Goal: Share content: Share content

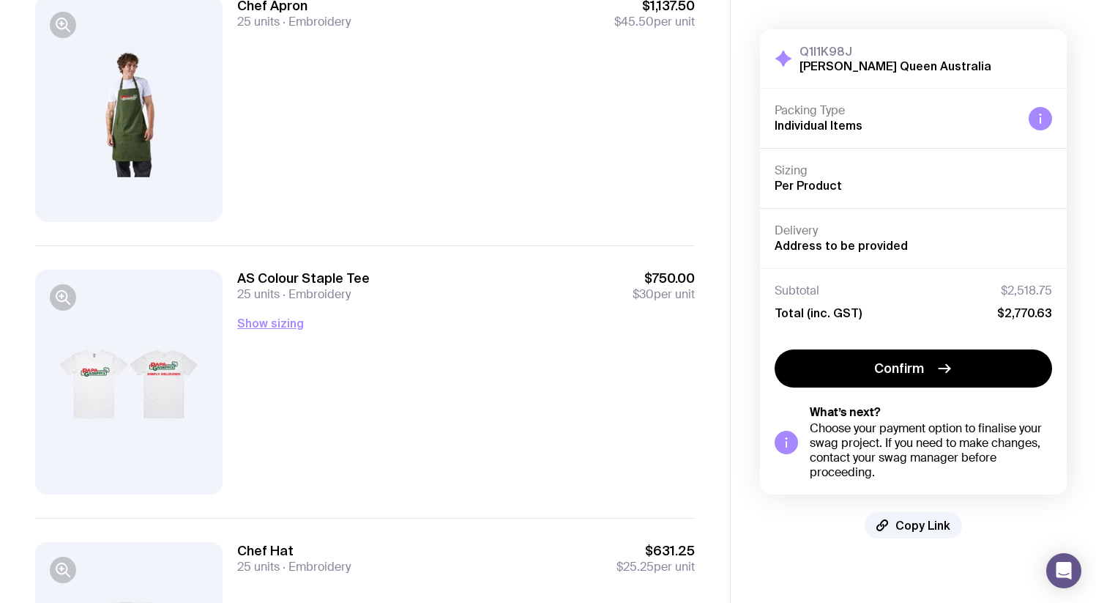
scroll to position [349, 0]
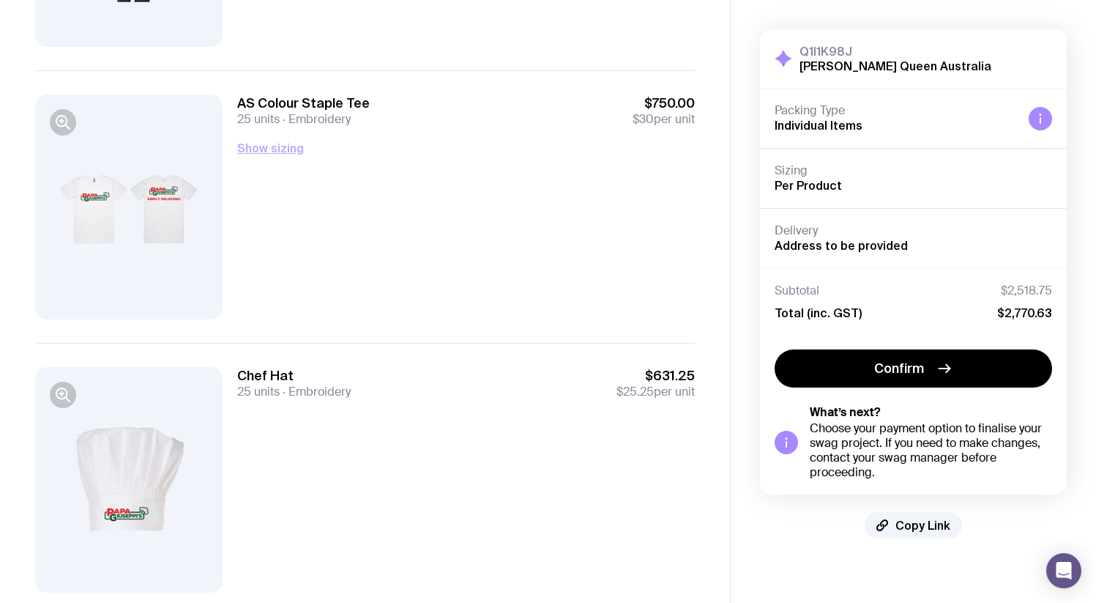
click at [291, 149] on button "Show sizing" at bounding box center [270, 148] width 67 height 18
click at [291, 149] on button "Hide sizing" at bounding box center [268, 148] width 62 height 18
click at [291, 149] on button "Show sizing" at bounding box center [270, 148] width 67 height 18
click at [291, 149] on button "Hide sizing" at bounding box center [268, 148] width 62 height 18
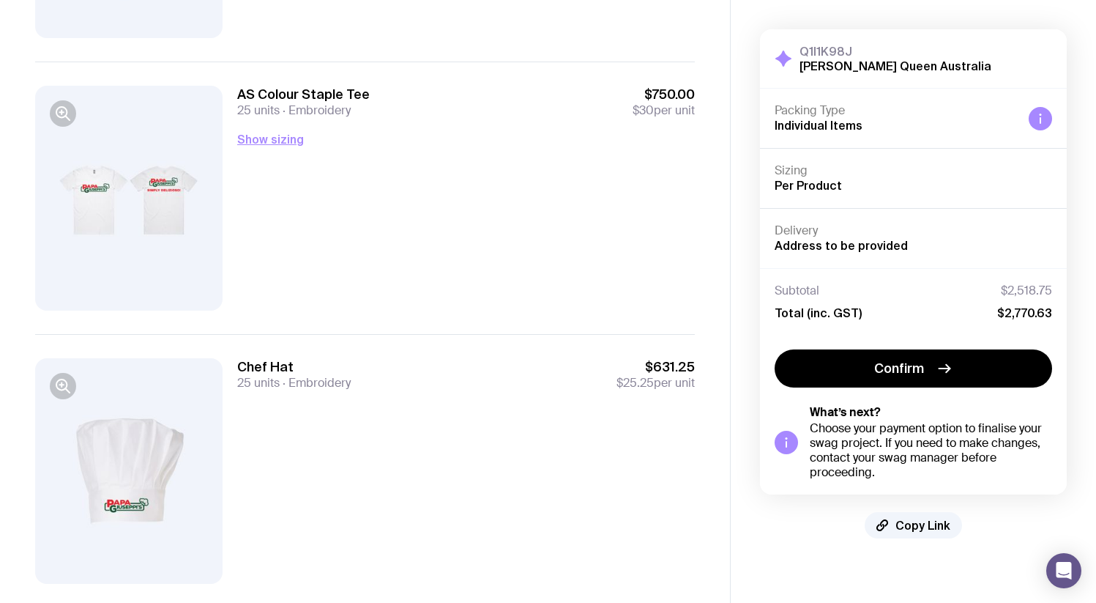
scroll to position [357, 0]
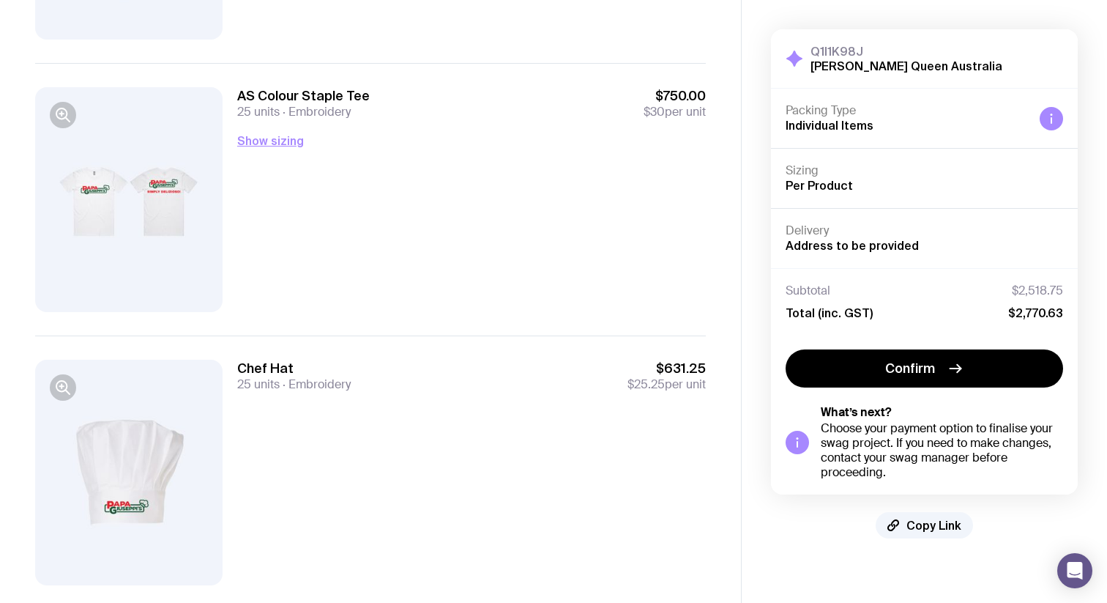
drag, startPoint x: 307, startPoint y: 197, endPoint x: 329, endPoint y: 214, distance: 27.7
click at [310, 200] on div "AS Colour Staple Tee 25 units Embroidery $750.00 $30 per unit Show sizing Men’s…" at bounding box center [471, 199] width 469 height 225
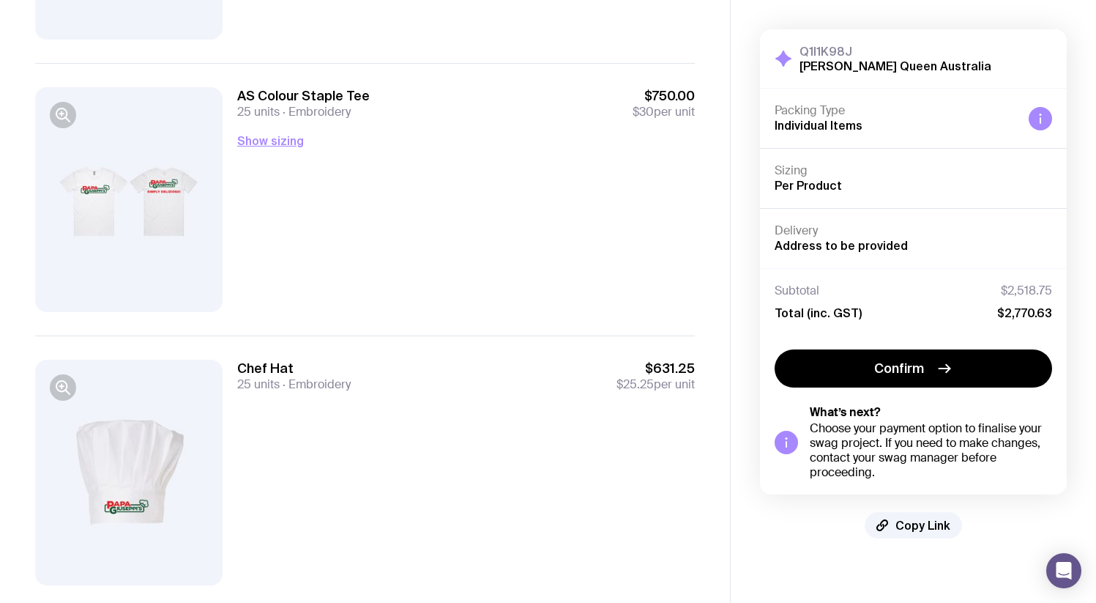
click at [129, 218] on div at bounding box center [128, 199] width 187 height 225
click at [59, 111] on icon "button" at bounding box center [63, 115] width 18 height 18
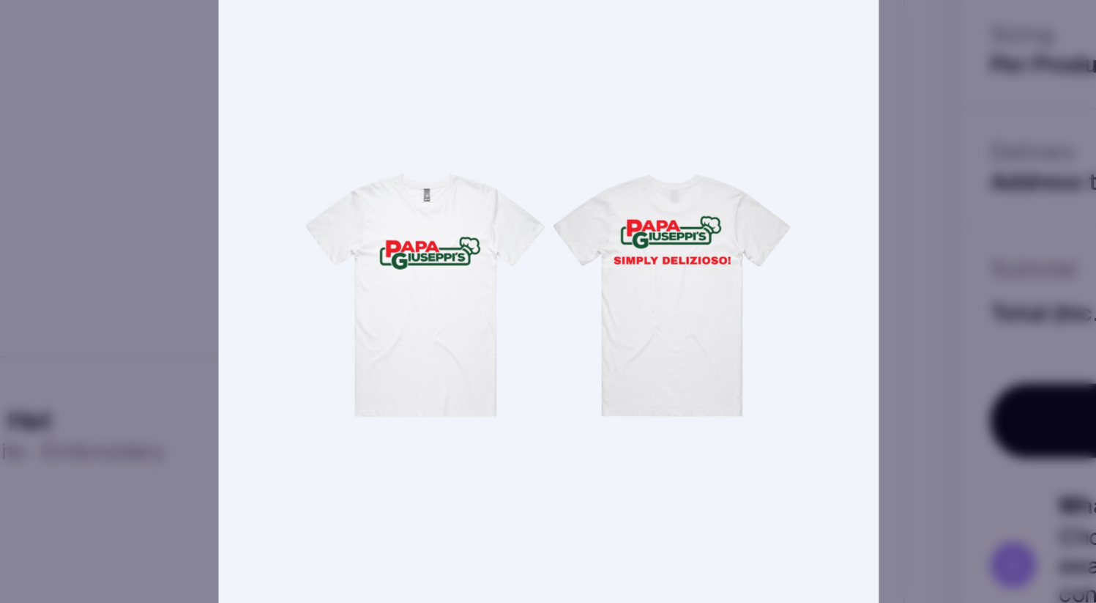
click at [743, 298] on div at bounding box center [548, 301] width 1096 height 603
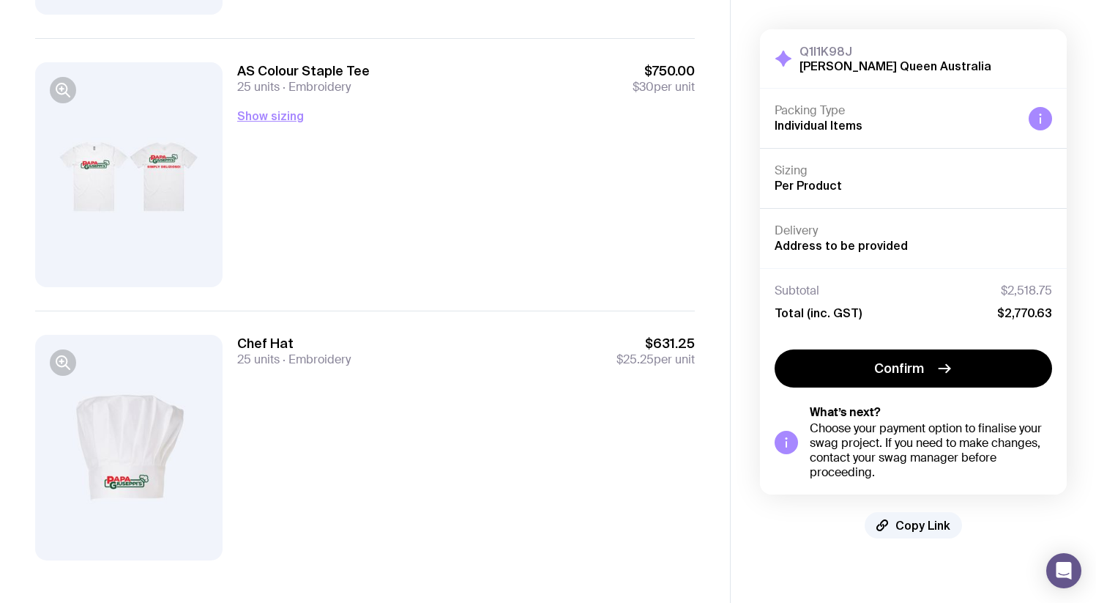
scroll to position [0, 0]
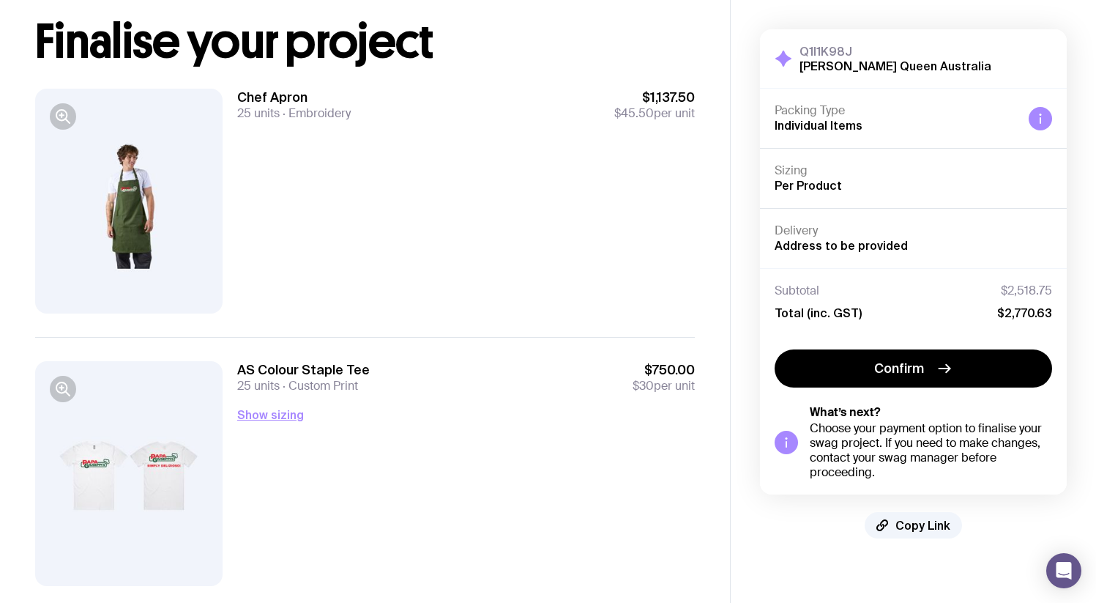
scroll to position [83, 0]
click at [277, 413] on button "Show sizing" at bounding box center [270, 414] width 67 height 18
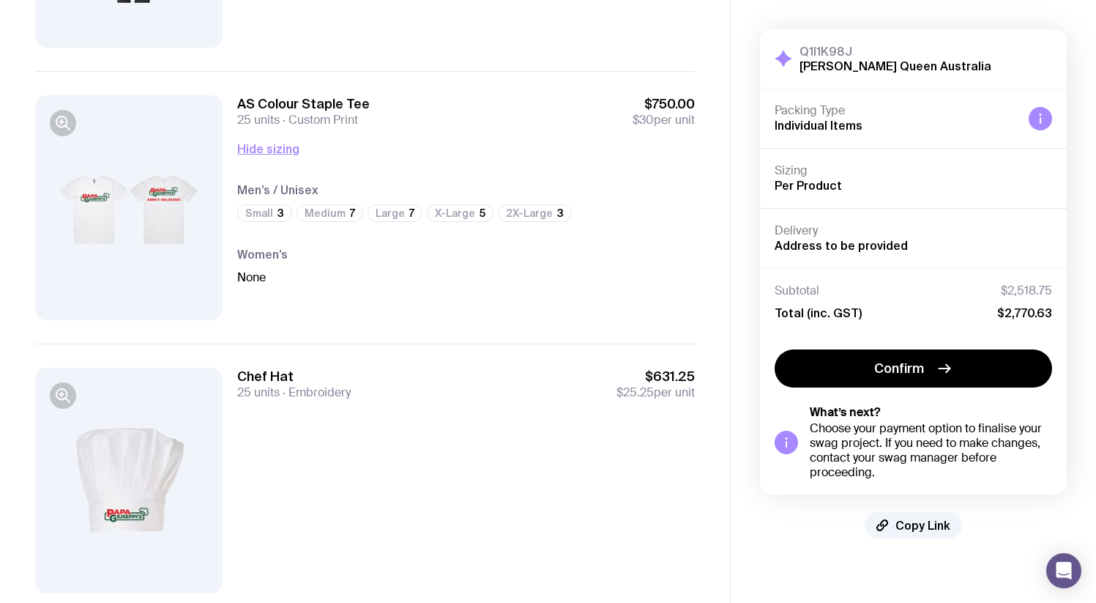
scroll to position [391, 0]
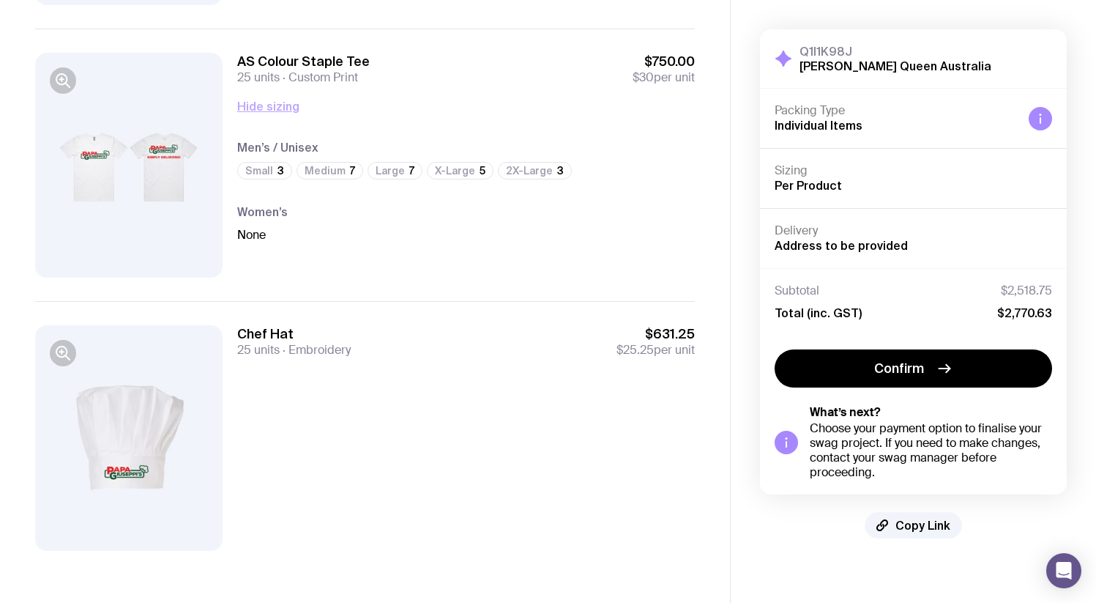
click at [263, 105] on button "Hide sizing" at bounding box center [268, 106] width 62 height 18
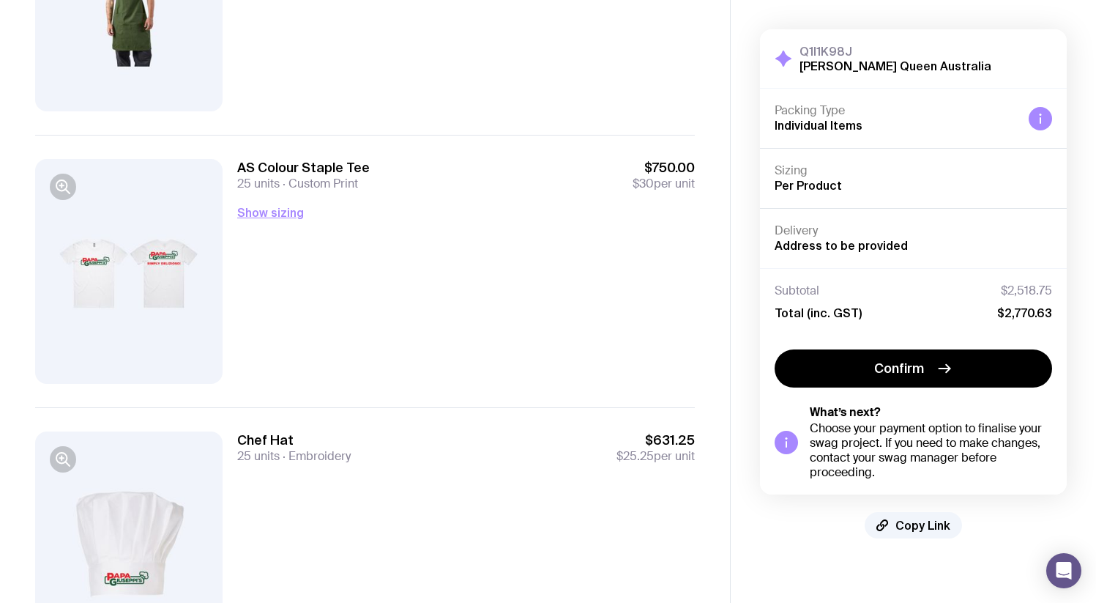
scroll to position [0, 0]
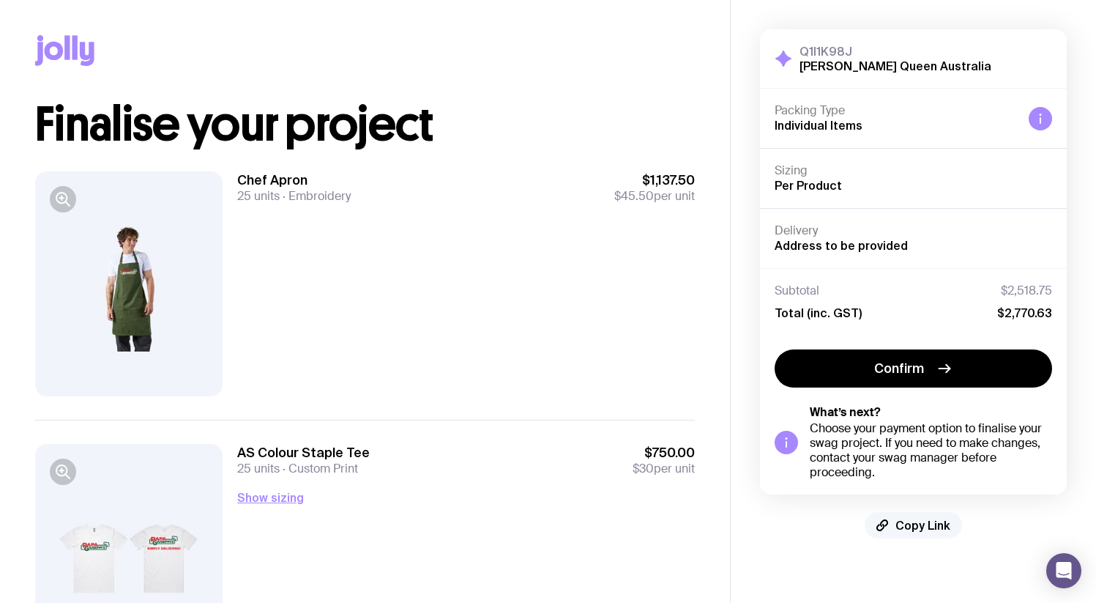
click at [934, 523] on span "Copy Link" at bounding box center [922, 525] width 55 height 15
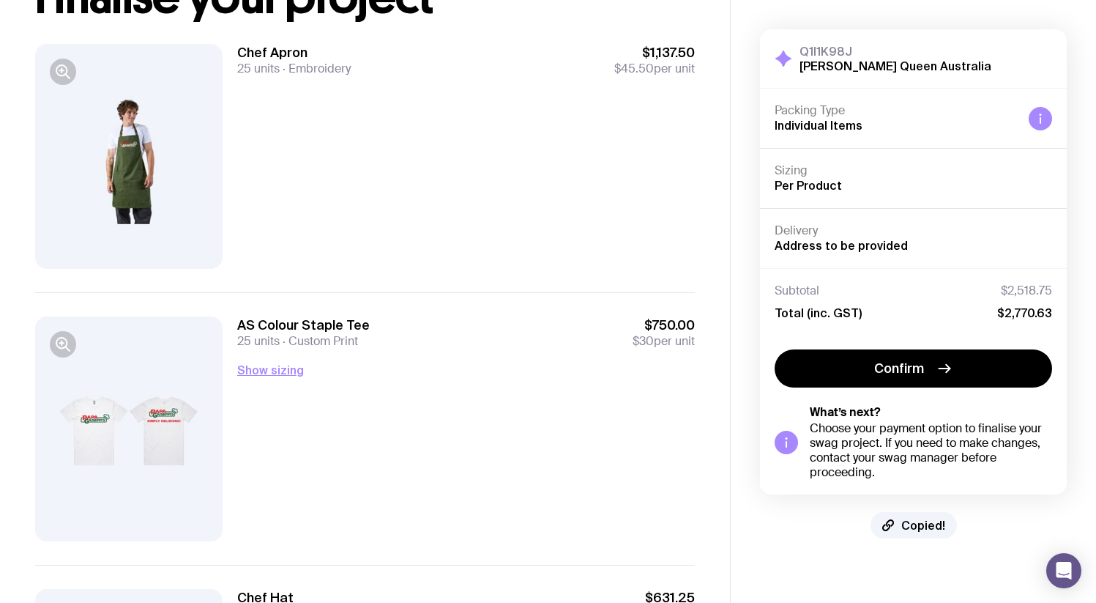
scroll to position [133, 0]
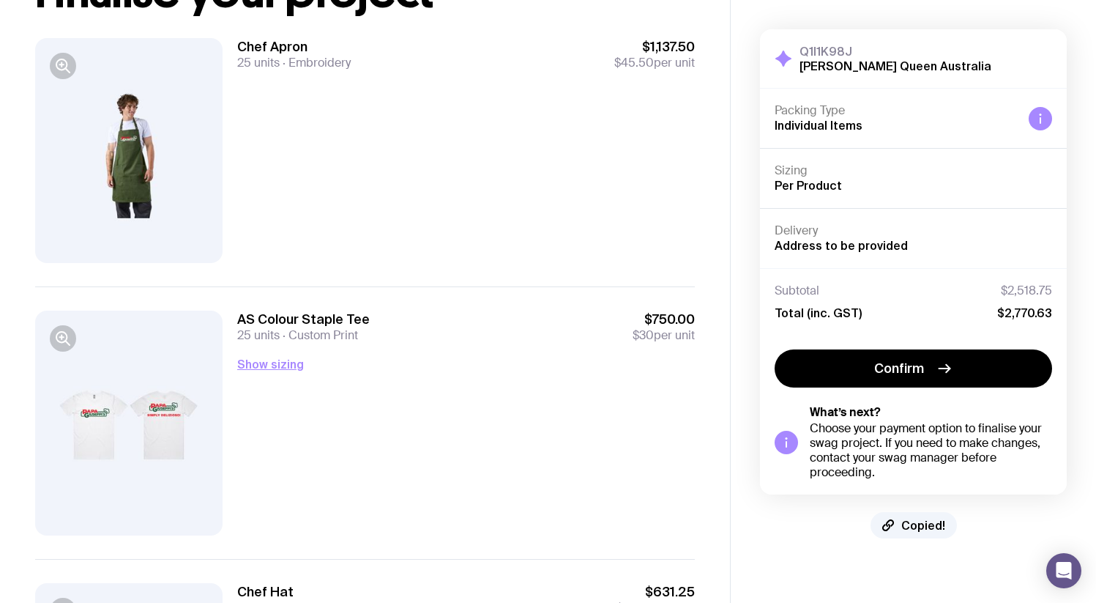
click at [254, 349] on div "AS Colour Staple Tee 25 units Custom Print $750.00 $30 per unit Show sizing Men…" at bounding box center [466, 422] width 458 height 225
click at [254, 358] on button "Show sizing" at bounding box center [270, 364] width 67 height 18
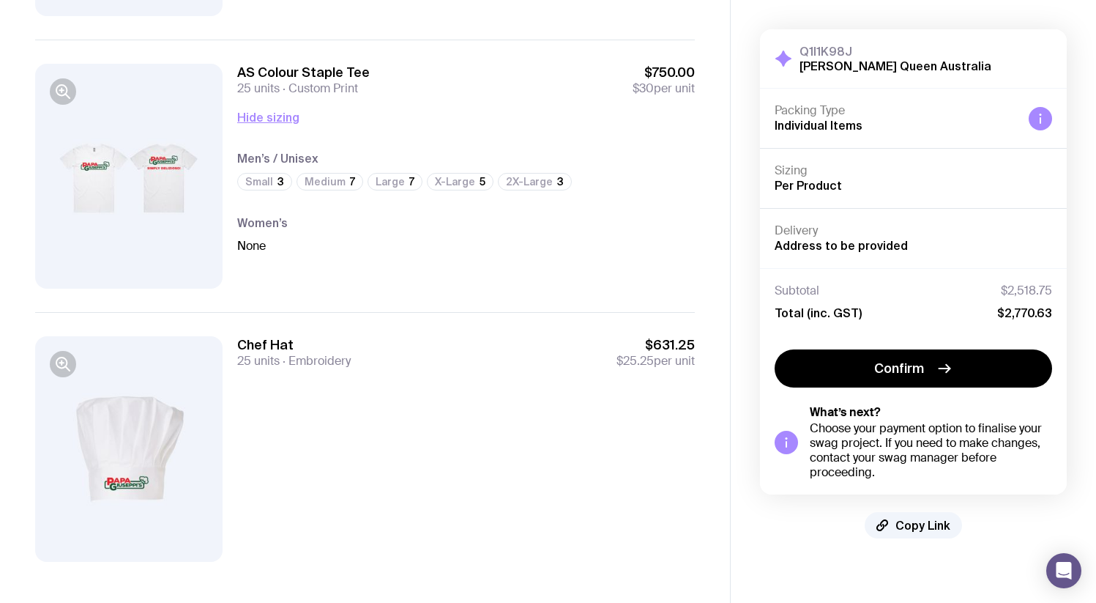
scroll to position [384, 0]
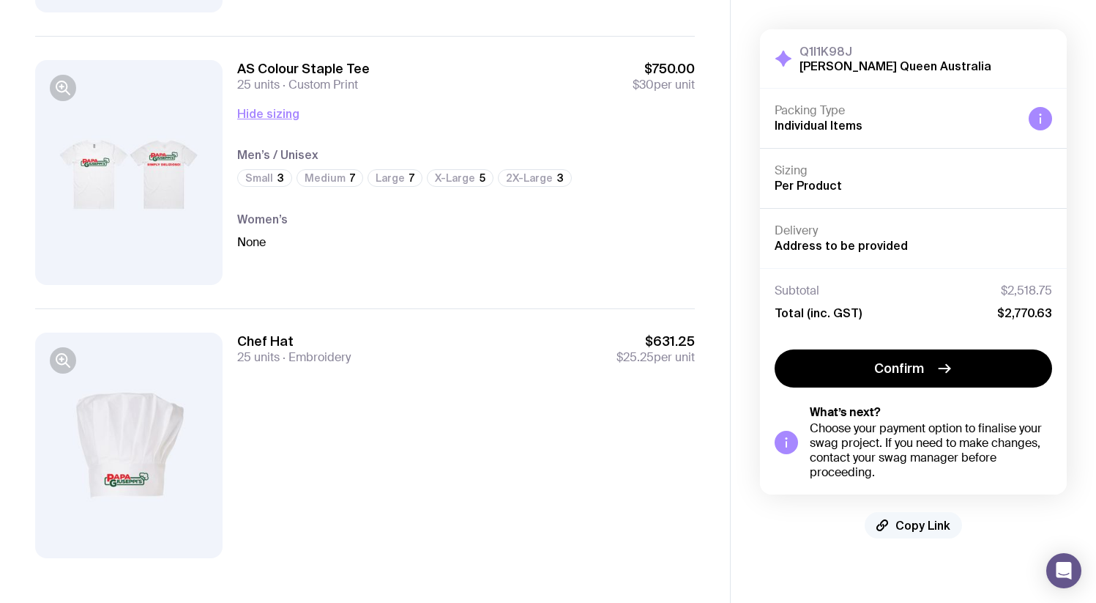
click at [900, 523] on span "Copy Link" at bounding box center [922, 525] width 55 height 15
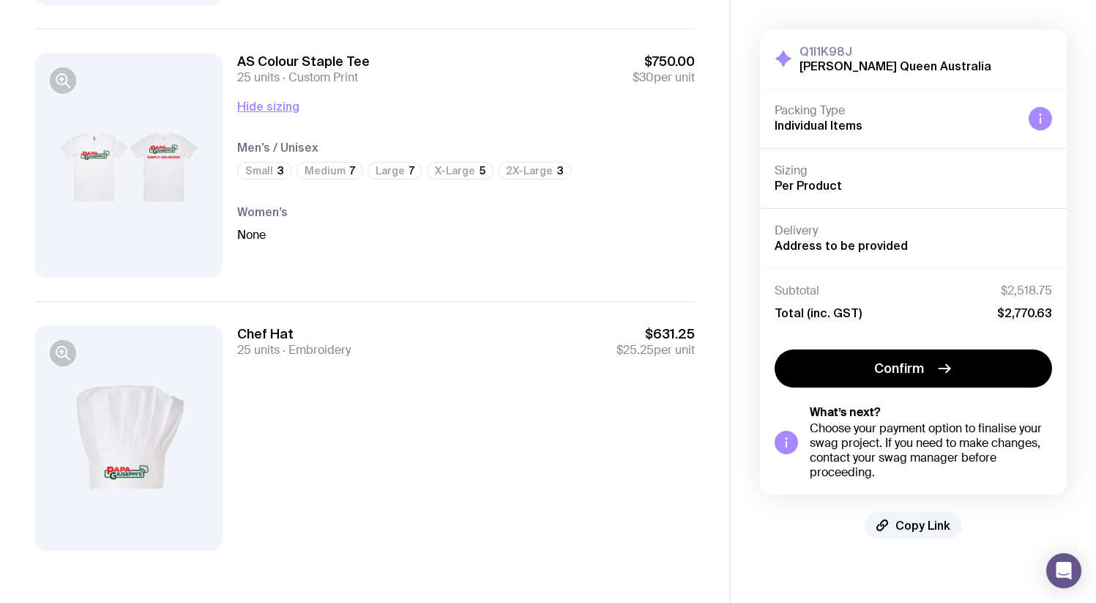
click at [275, 94] on div "AS Colour Staple Tee 25 units Custom Print $750.00 $30 per unit Hide sizing Men…" at bounding box center [466, 165] width 458 height 225
click at [275, 101] on button "Hide sizing" at bounding box center [268, 106] width 62 height 18
click at [268, 107] on button "Show sizing" at bounding box center [270, 106] width 67 height 18
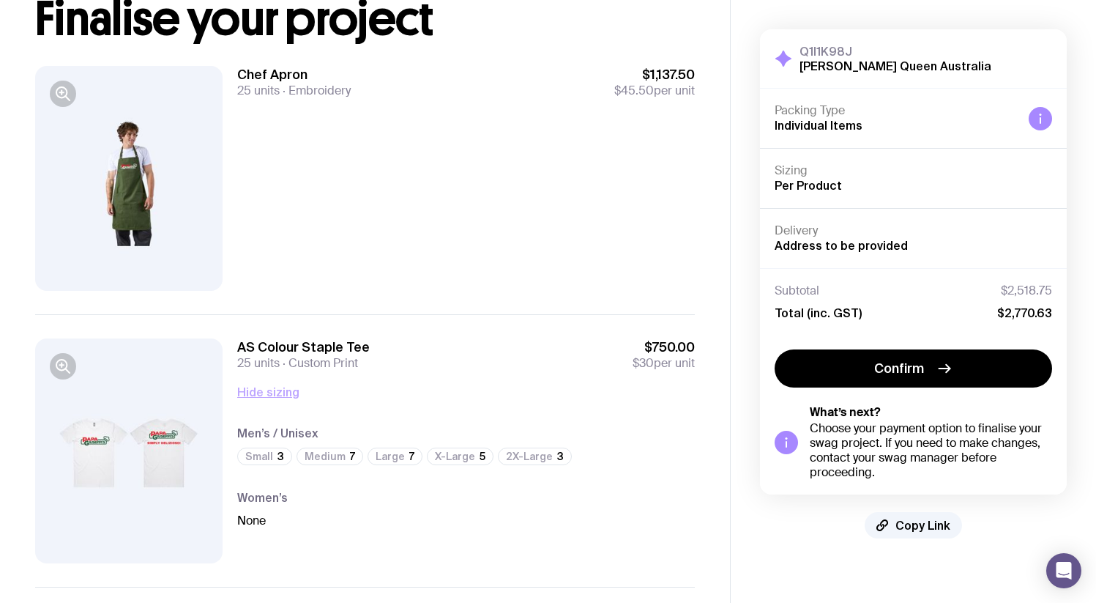
scroll to position [110, 0]
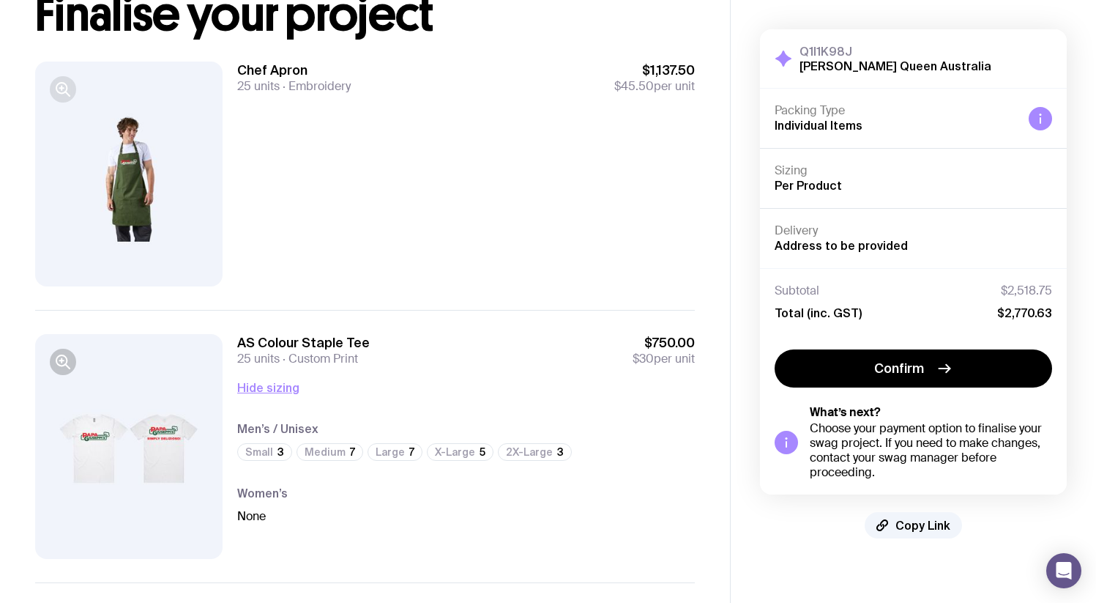
click at [56, 91] on icon "button" at bounding box center [63, 90] width 18 height 18
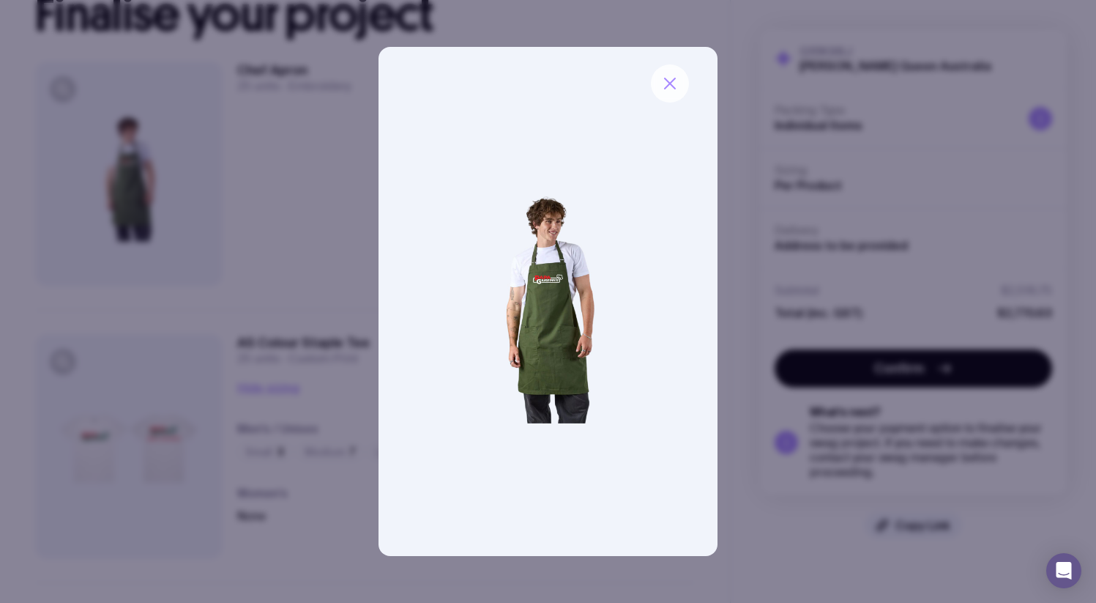
click at [665, 85] on icon "button" at bounding box center [670, 84] width 18 height 18
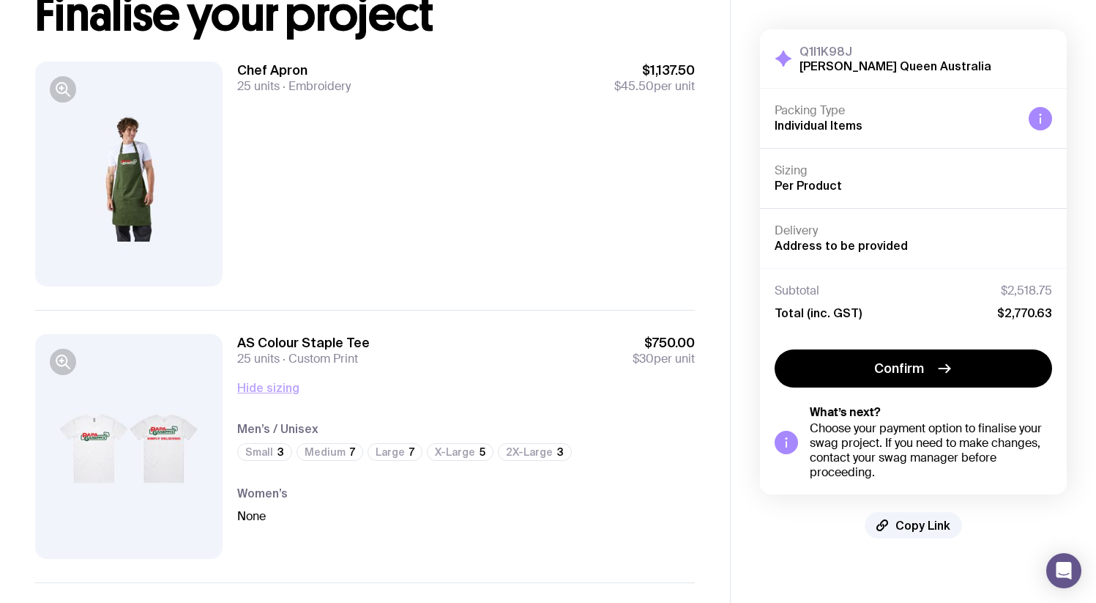
click at [269, 389] on button "Hide sizing" at bounding box center [268, 387] width 62 height 18
click at [269, 389] on button "Show sizing" at bounding box center [270, 387] width 67 height 18
click at [261, 385] on button "Hide sizing" at bounding box center [268, 387] width 62 height 18
click at [261, 385] on button "Show sizing" at bounding box center [270, 387] width 67 height 18
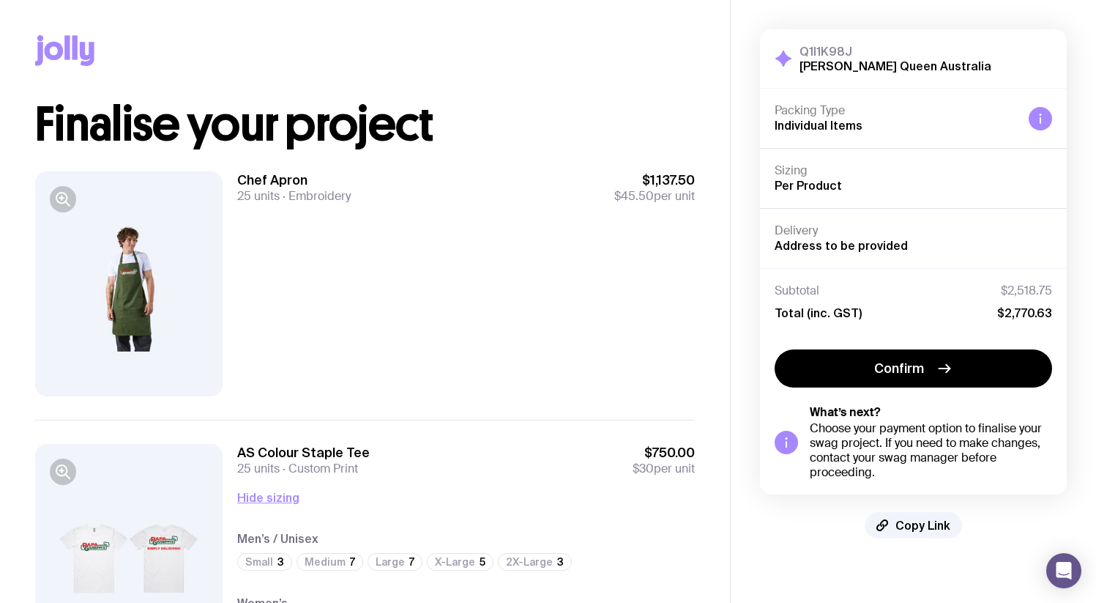
scroll to position [1, 0]
click at [903, 529] on span "Copy Link" at bounding box center [922, 525] width 55 height 15
click at [895, 526] on button "Copy Link" at bounding box center [913, 525] width 97 height 26
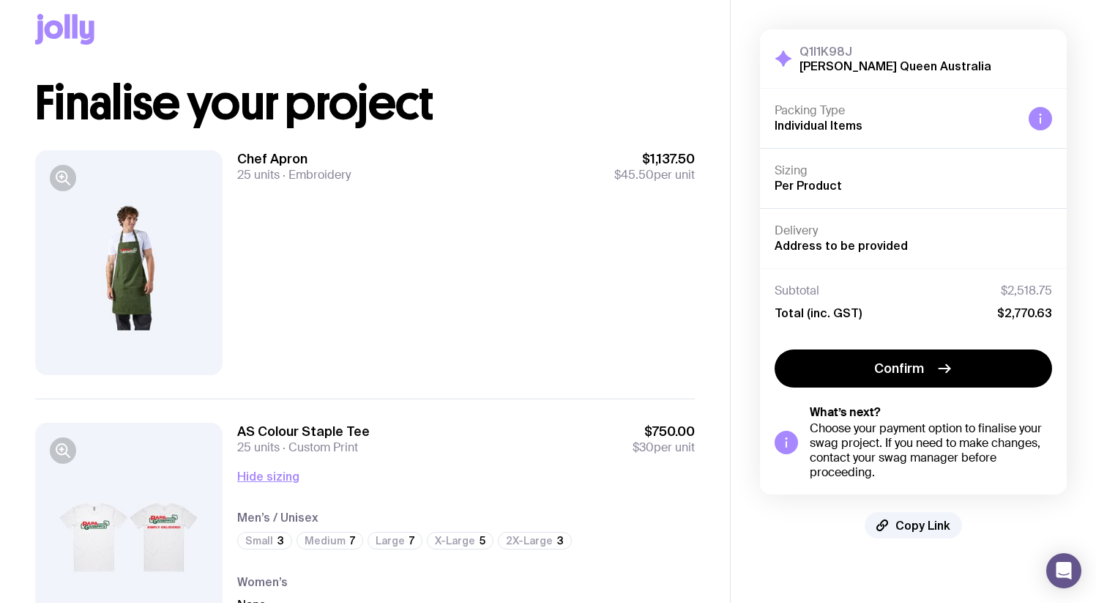
scroll to position [19, 0]
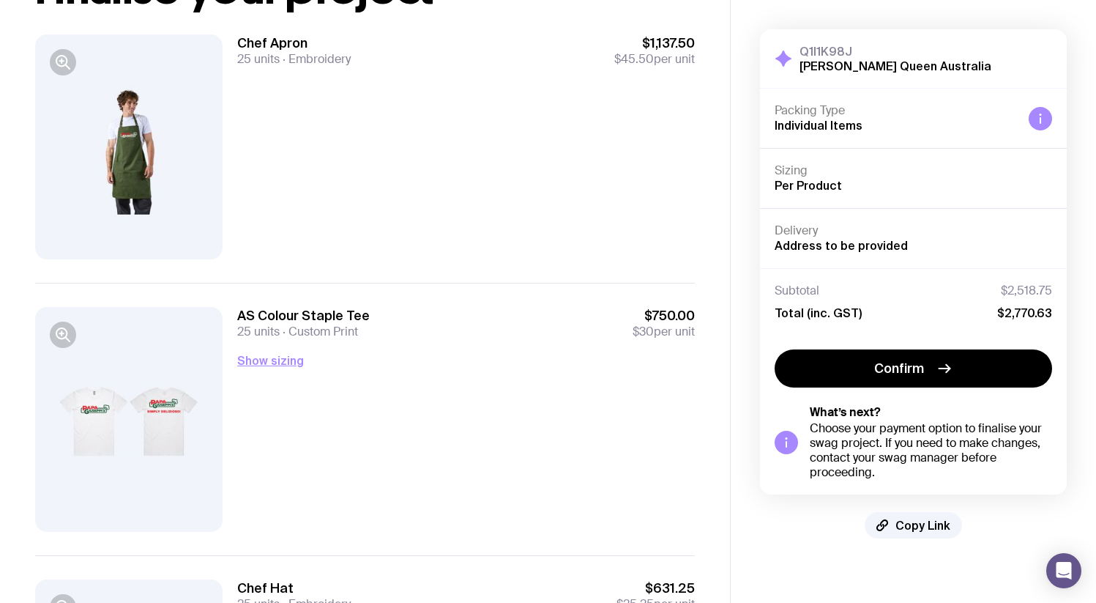
scroll to position [138, 0]
click at [286, 355] on button "Show sizing" at bounding box center [270, 359] width 67 height 18
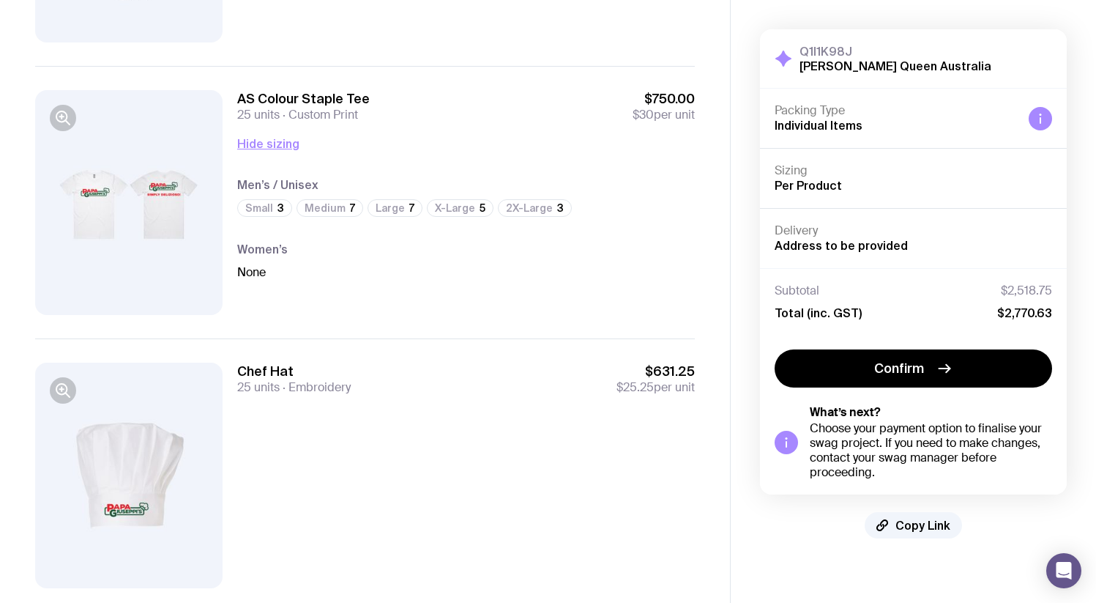
scroll to position [357, 0]
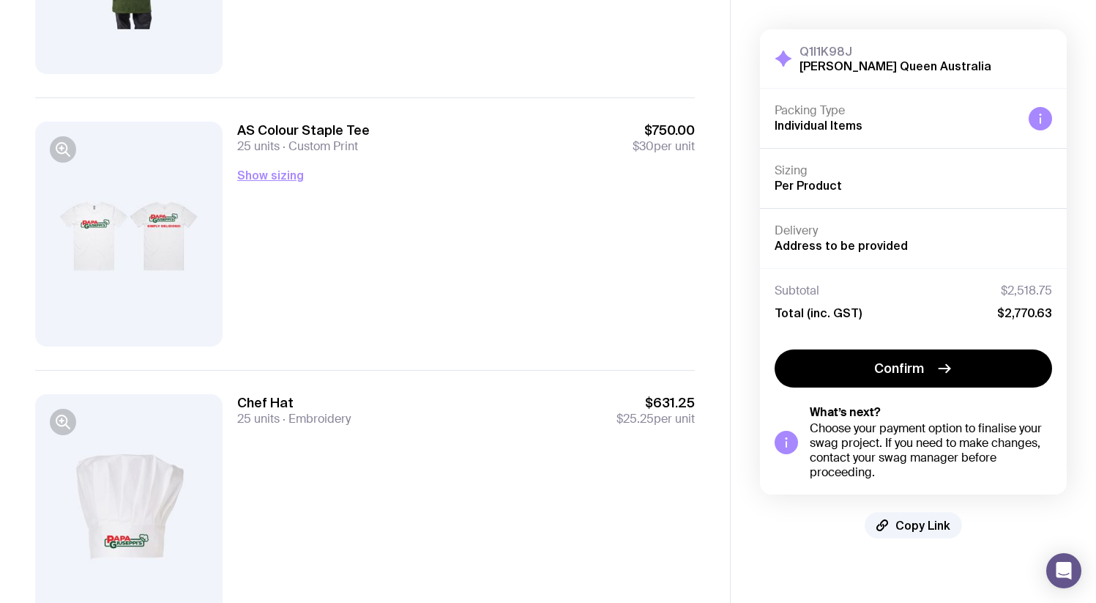
scroll to position [340, 0]
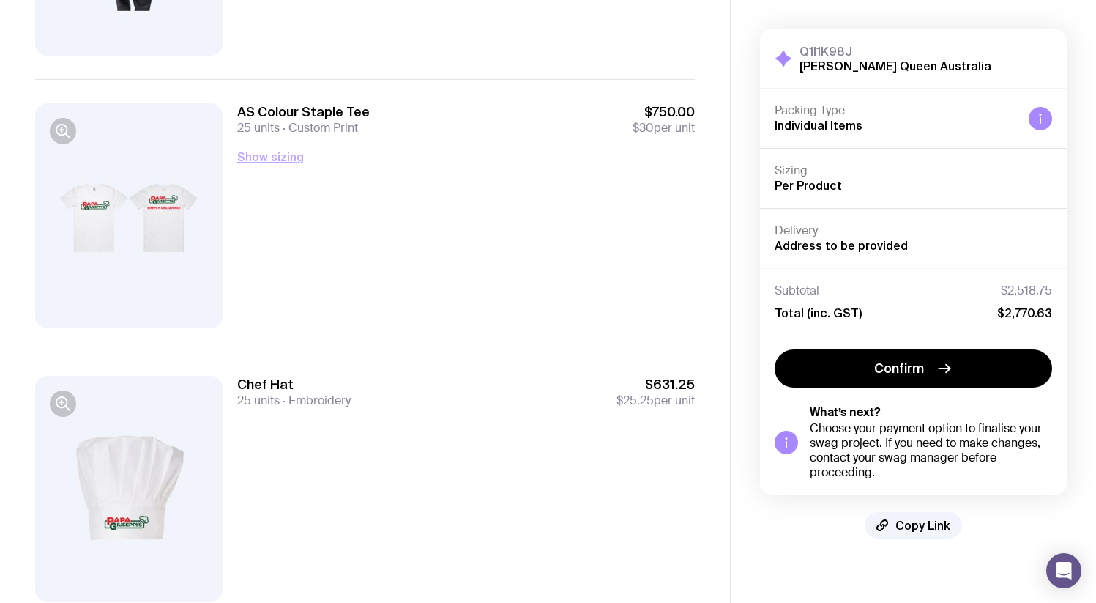
click at [257, 163] on button "Show sizing" at bounding box center [270, 157] width 67 height 18
click at [261, 160] on button "Hide sizing" at bounding box center [268, 157] width 62 height 18
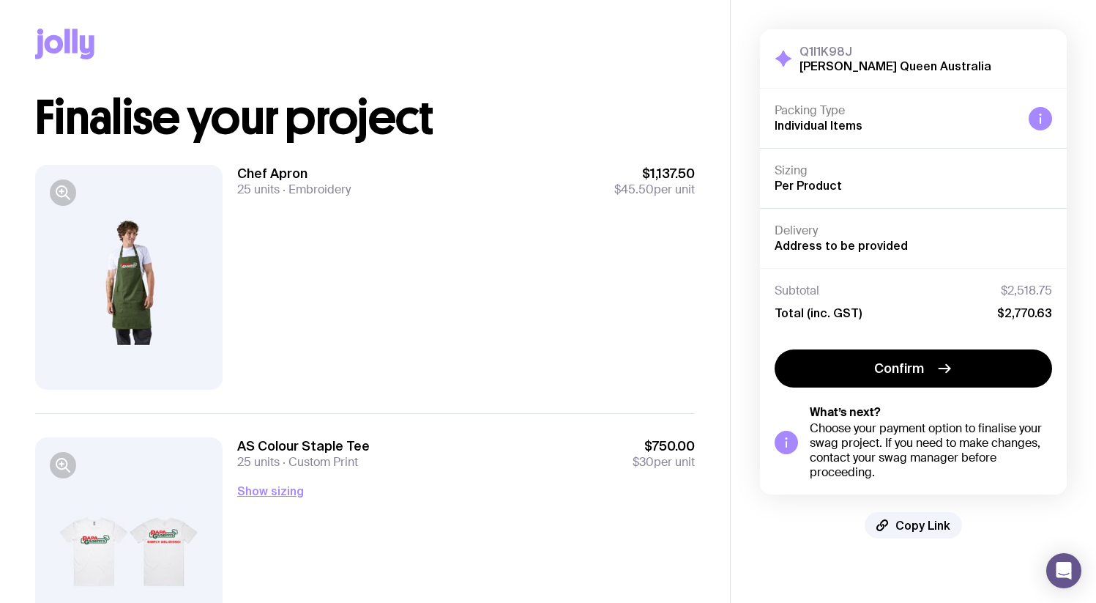
scroll to position [0, 0]
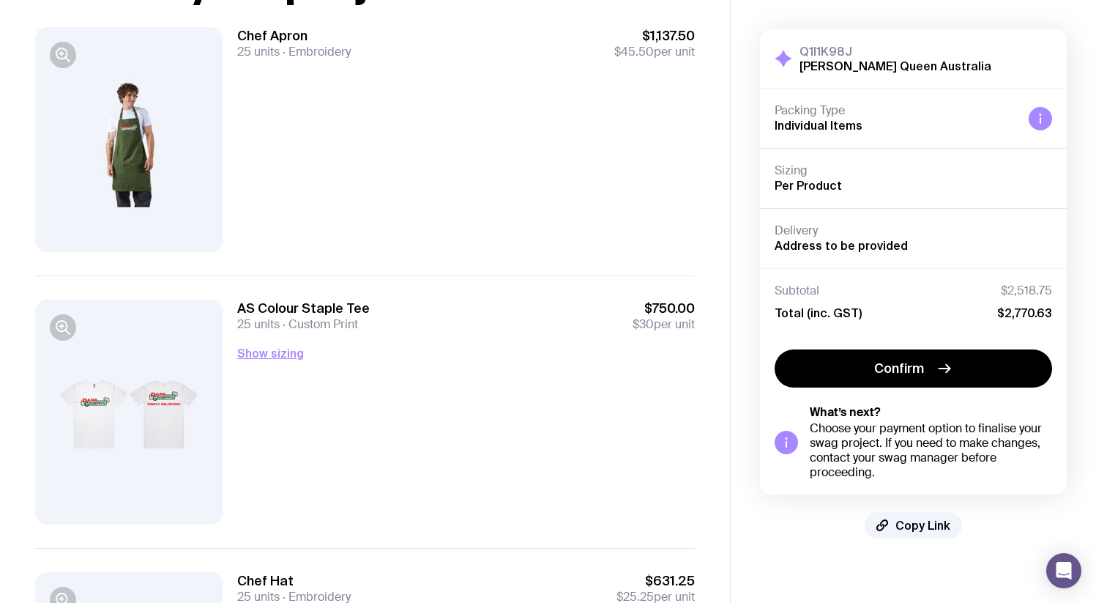
scroll to position [391, 0]
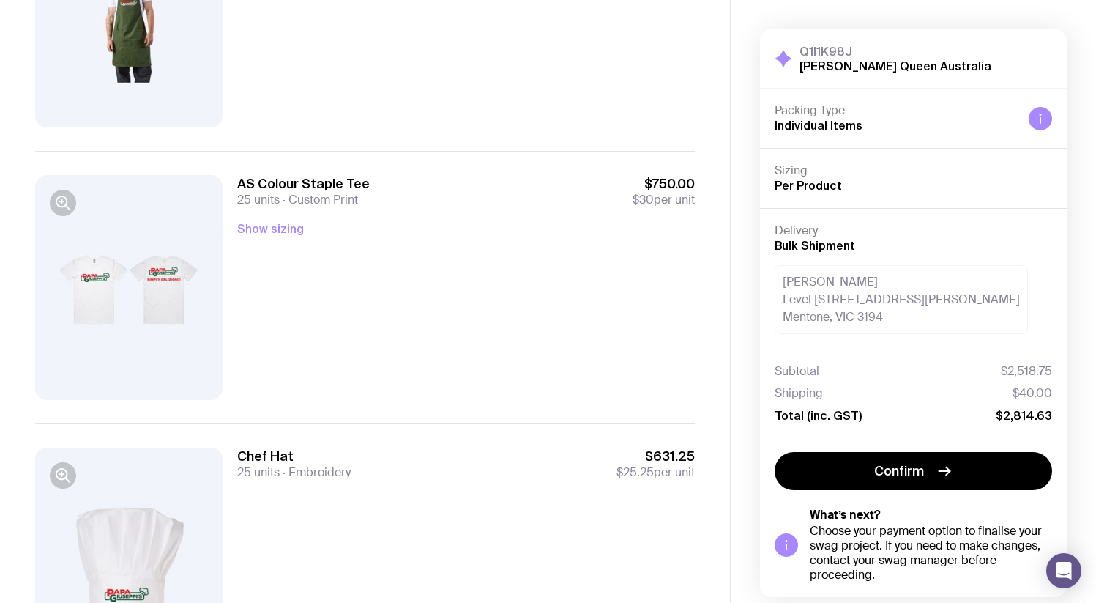
scroll to position [391, 0]
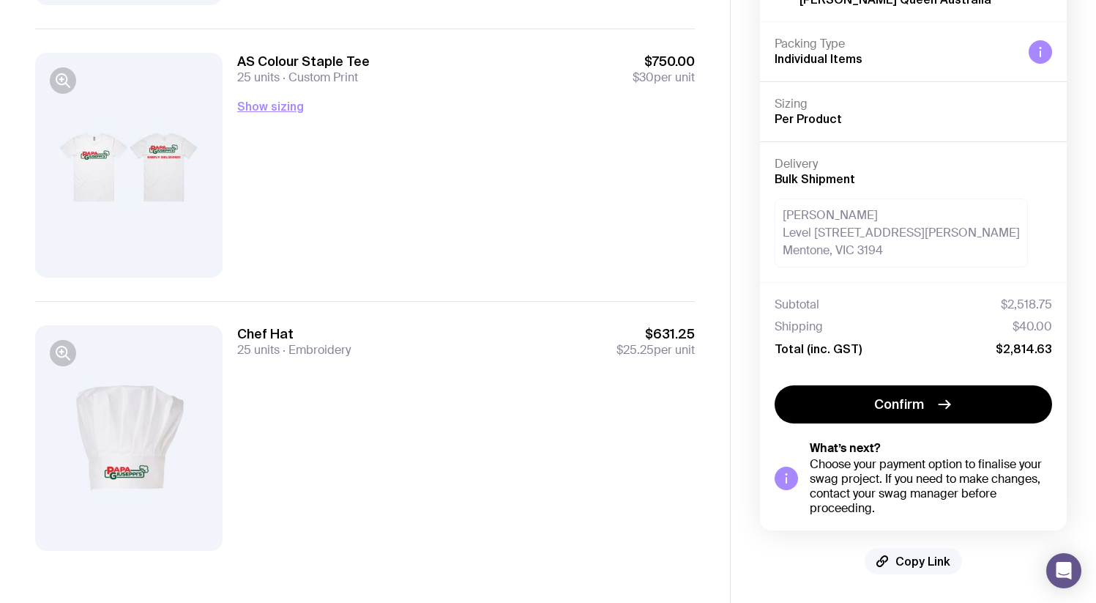
click at [910, 566] on span "Copy Link" at bounding box center [922, 560] width 55 height 15
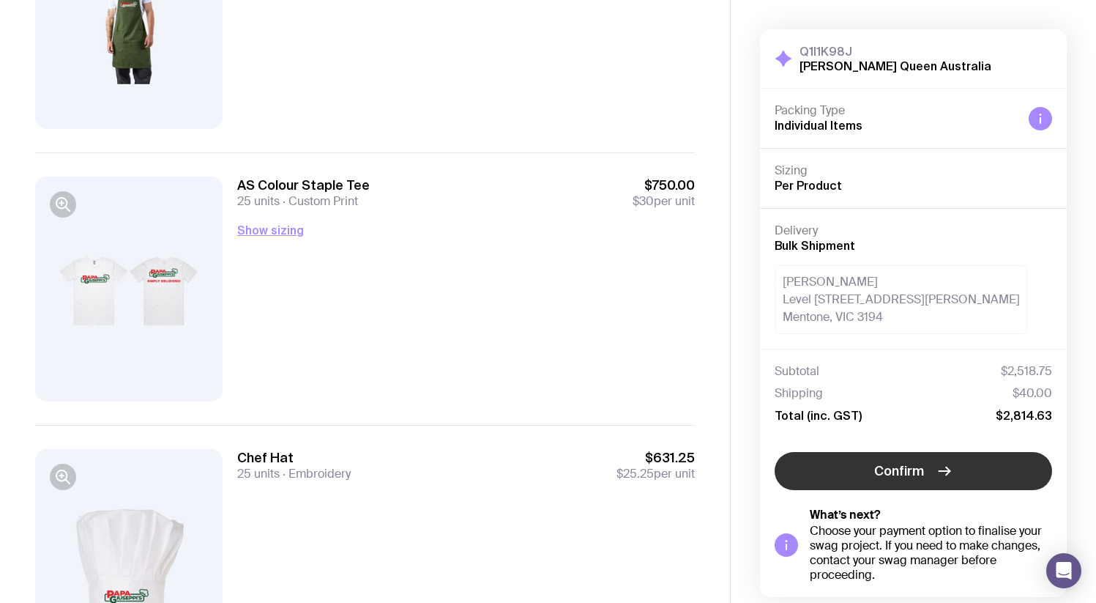
scroll to position [391, 0]
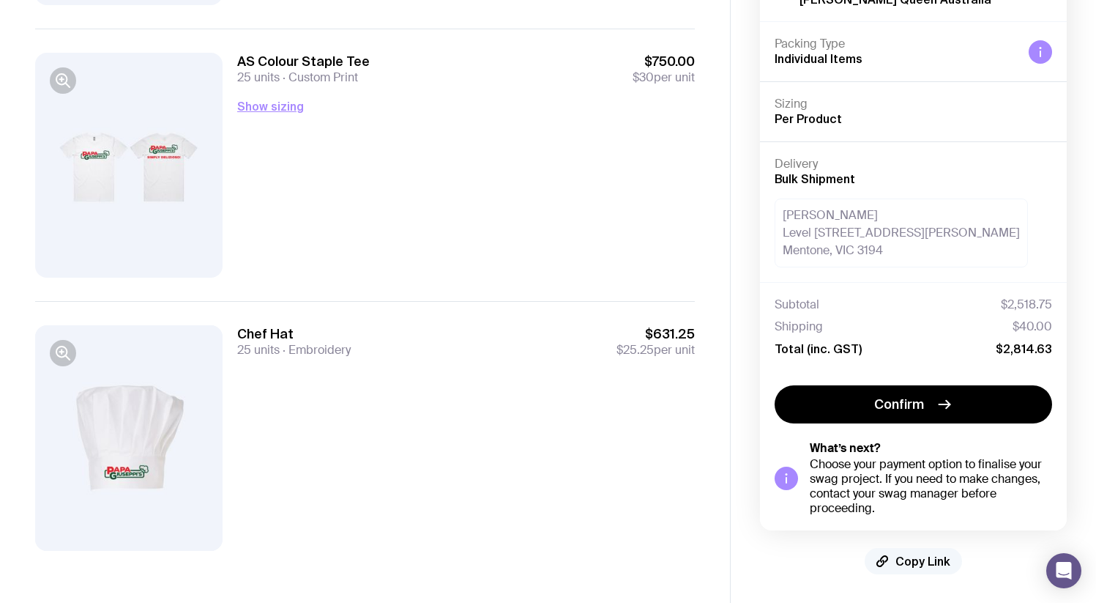
click at [922, 566] on span "Copy Link" at bounding box center [922, 560] width 55 height 15
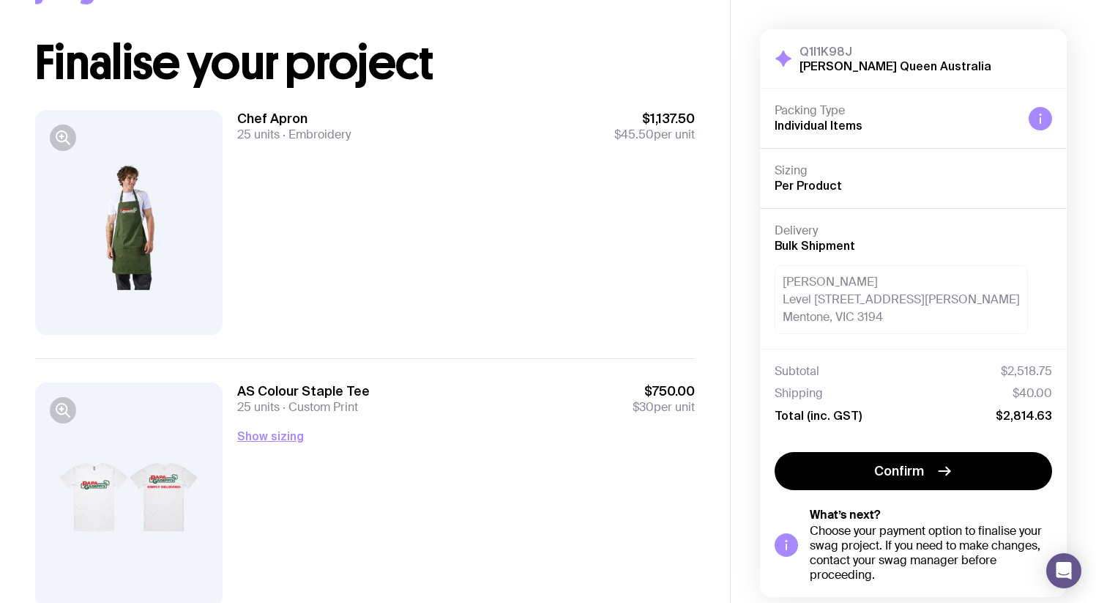
scroll to position [81, 0]
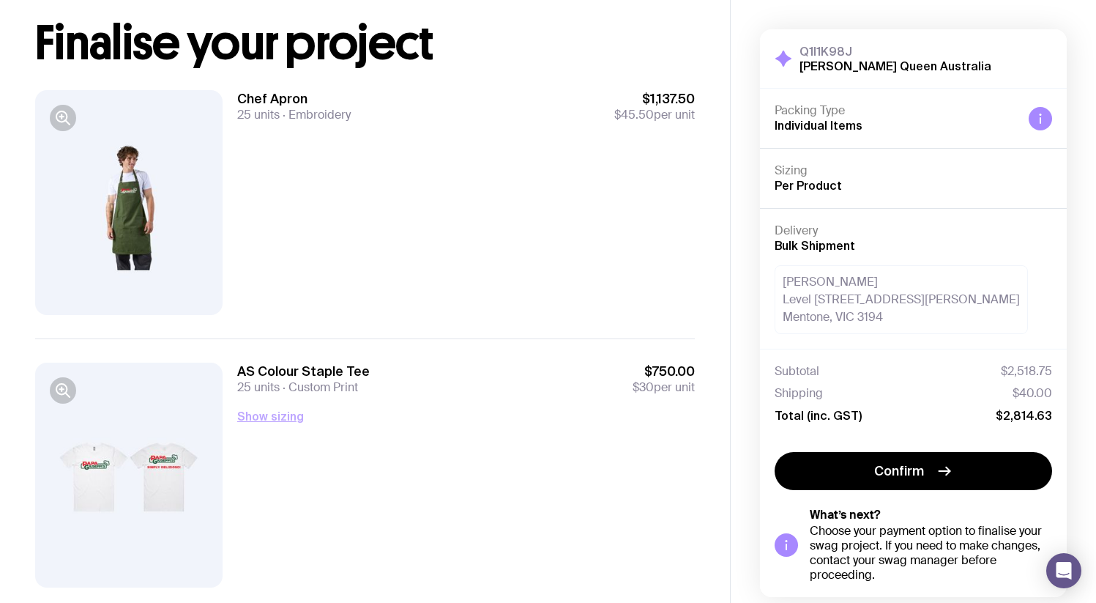
click at [288, 411] on button "Show sizing" at bounding box center [270, 416] width 67 height 18
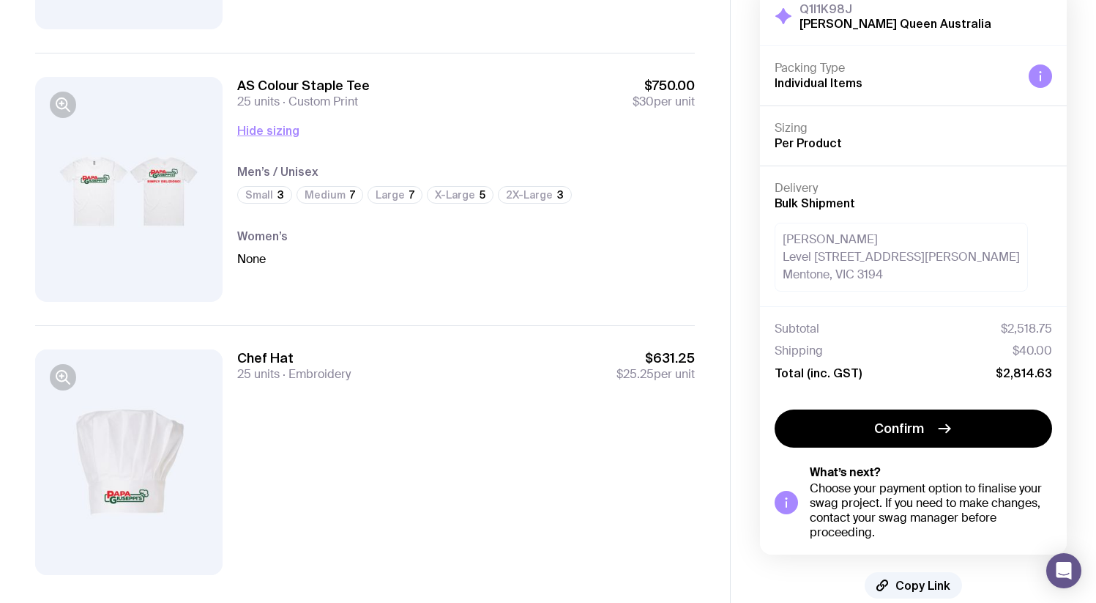
scroll to position [391, 0]
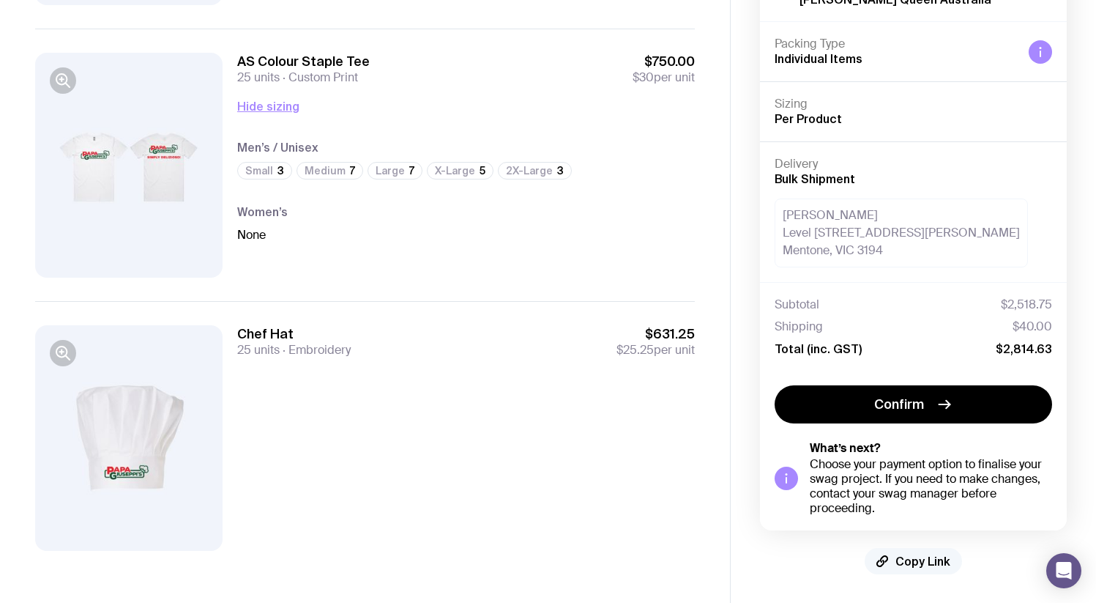
click at [915, 562] on span "Copy Link" at bounding box center [922, 560] width 55 height 15
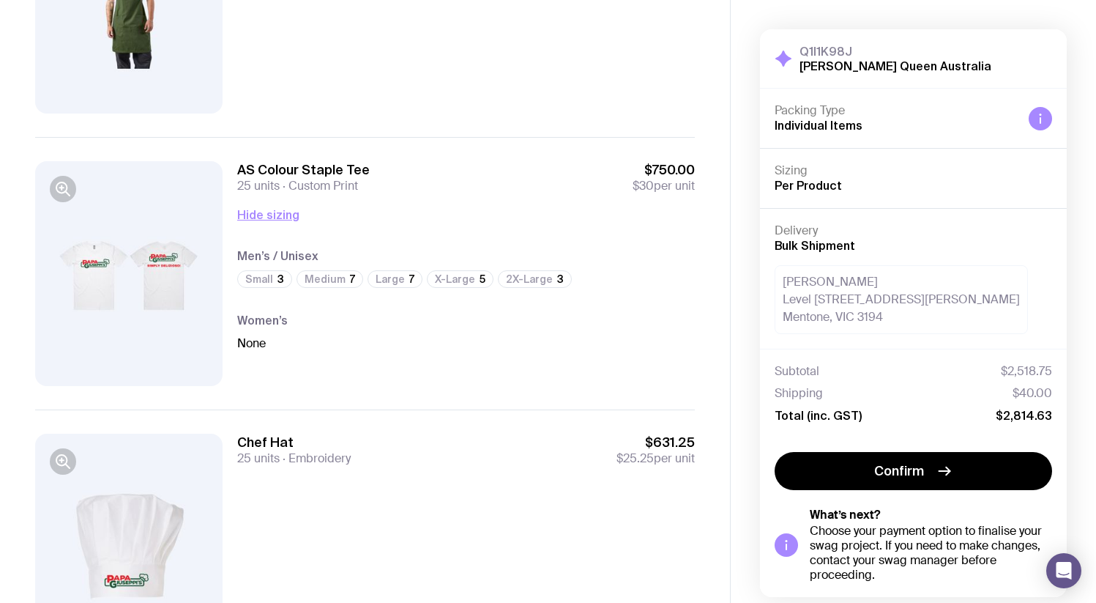
scroll to position [0, 0]
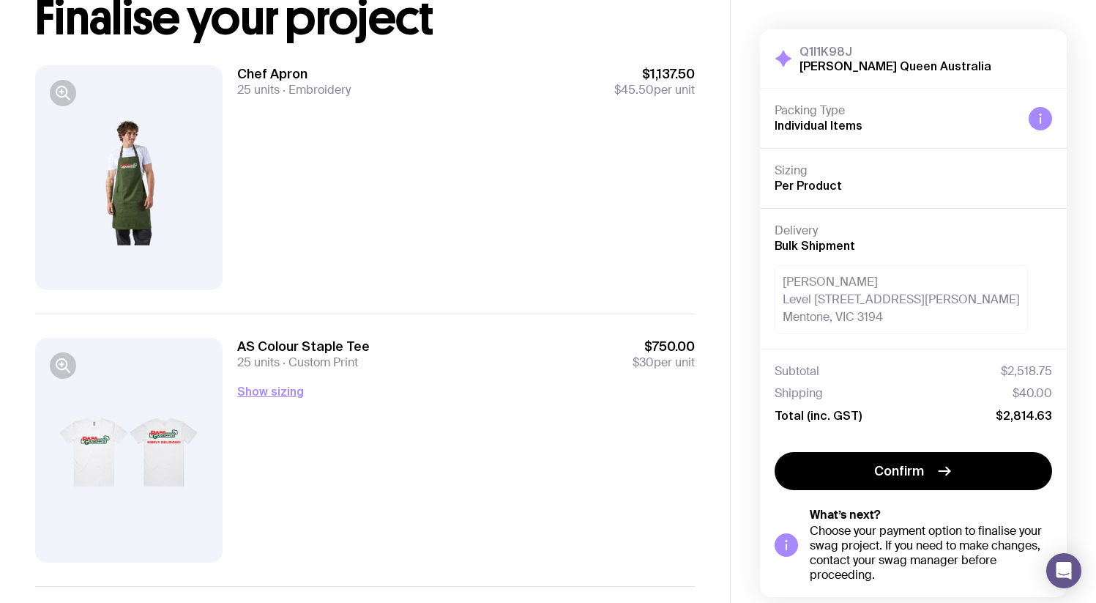
scroll to position [108, 0]
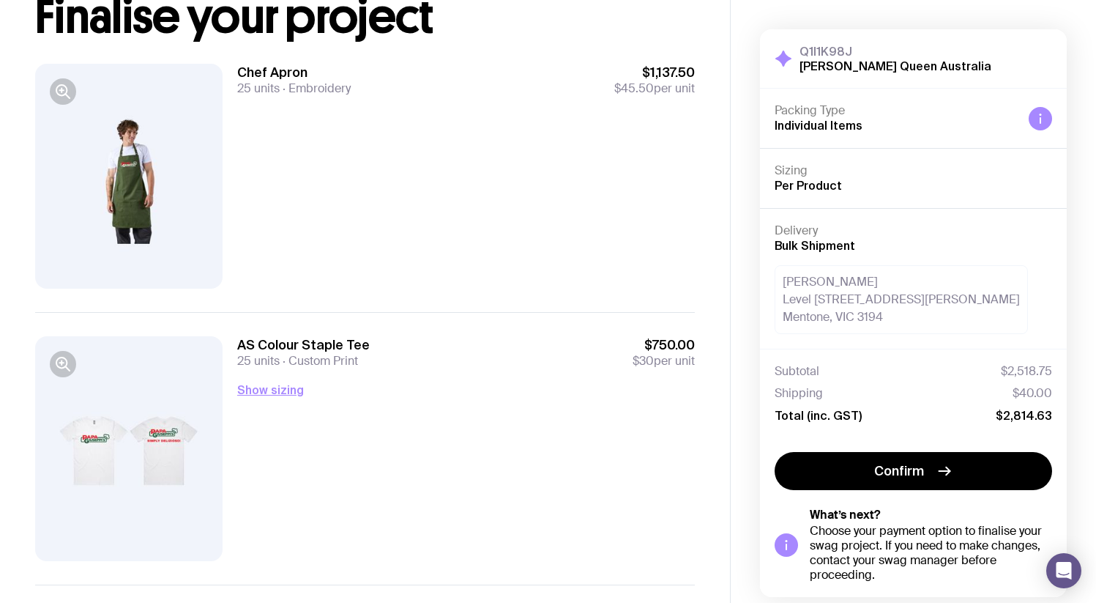
click at [261, 374] on div "AS Colour Staple Tee 25 units Custom Print $750.00 $30 per unit Show sizing Men…" at bounding box center [466, 448] width 458 height 225
click at [261, 377] on div "AS Colour Staple Tee 25 units Custom Print $750.00 $30 per unit Show sizing Men…" at bounding box center [466, 448] width 458 height 225
click at [261, 383] on button "Show sizing" at bounding box center [270, 390] width 67 height 18
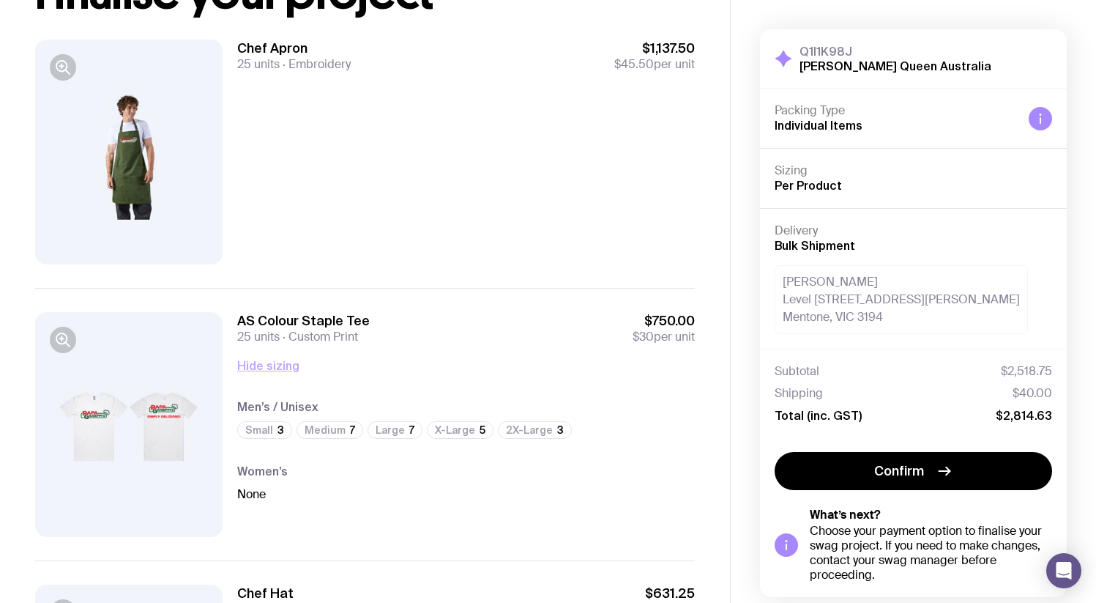
scroll to position [137, 0]
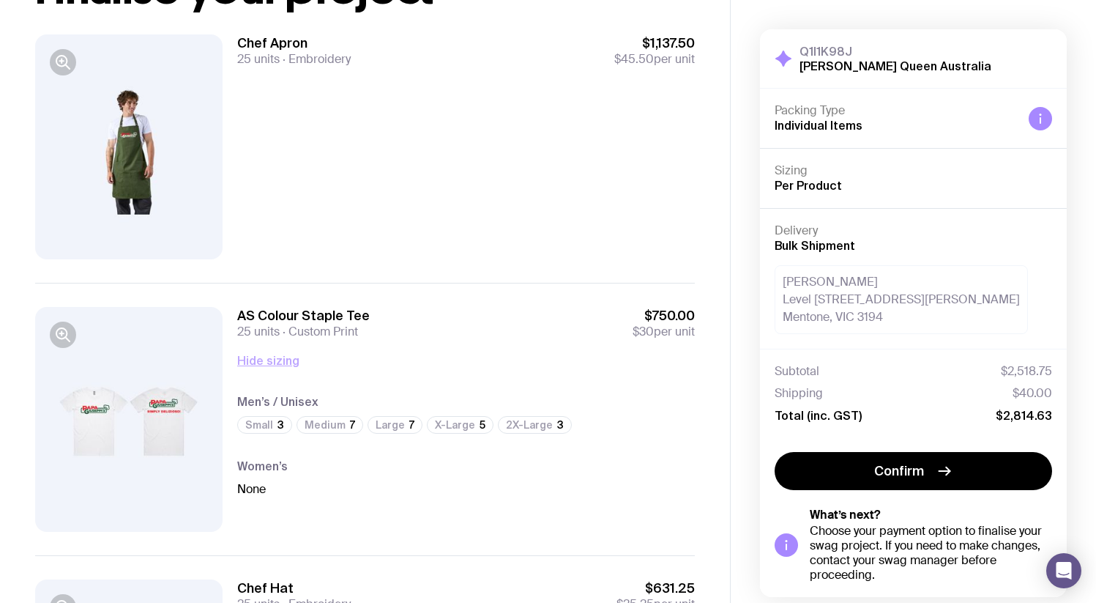
click at [275, 362] on button "Hide sizing" at bounding box center [268, 360] width 62 height 18
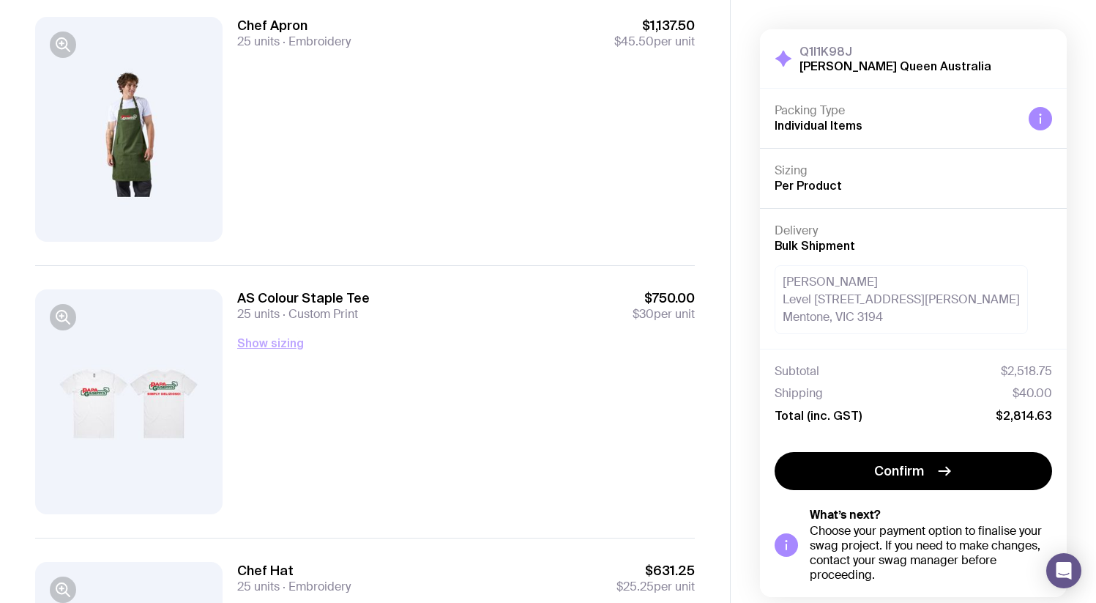
scroll to position [156, 0]
click at [272, 340] on button "Show sizing" at bounding box center [270, 341] width 67 height 18
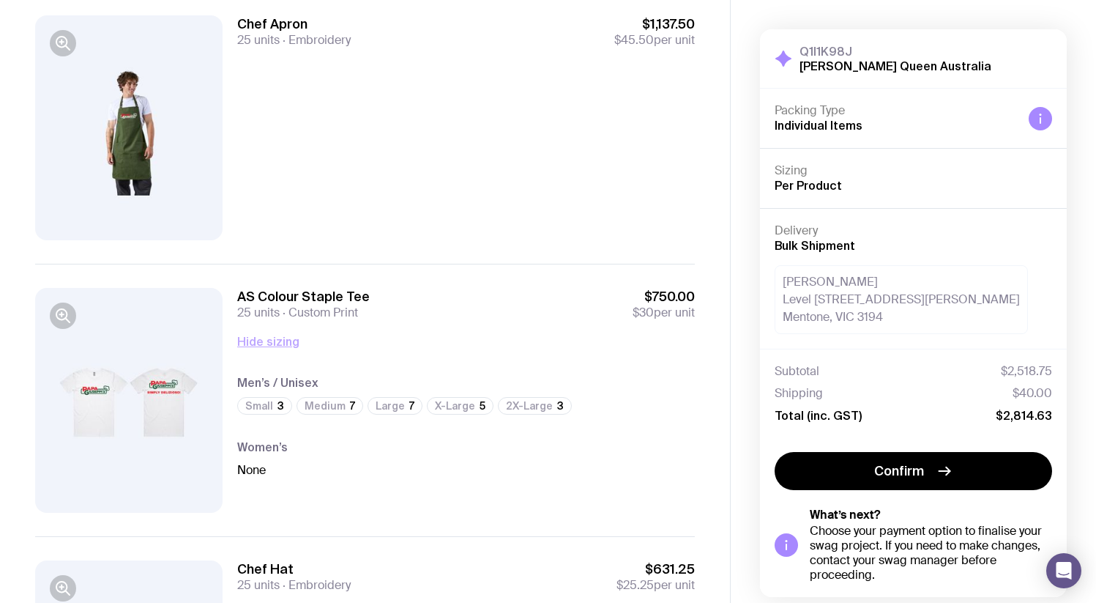
click at [271, 341] on button "Hide sizing" at bounding box center [268, 341] width 62 height 18
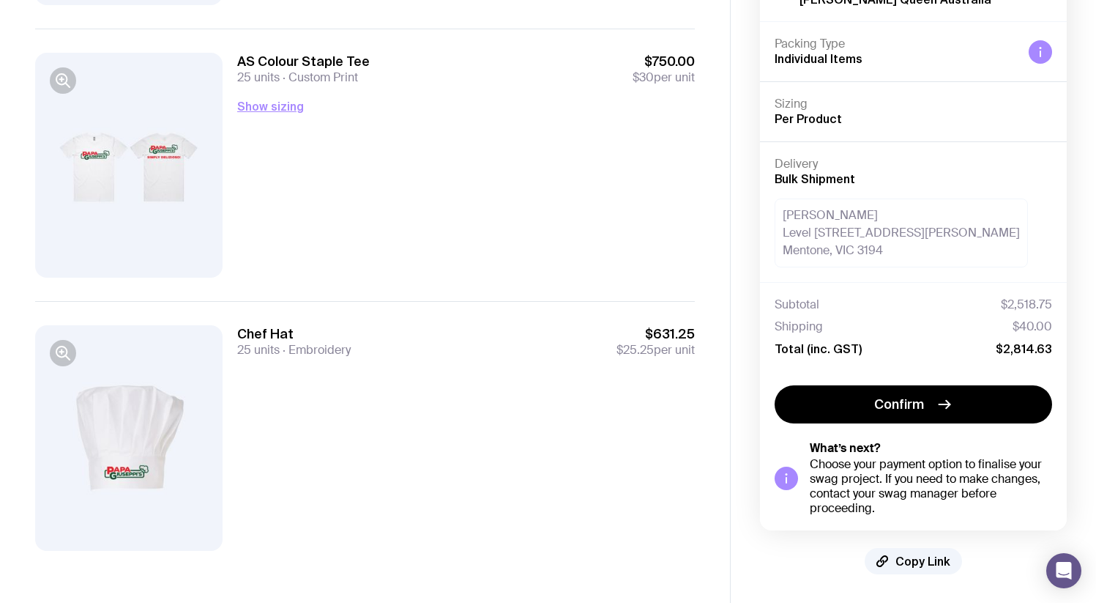
scroll to position [0, 0]
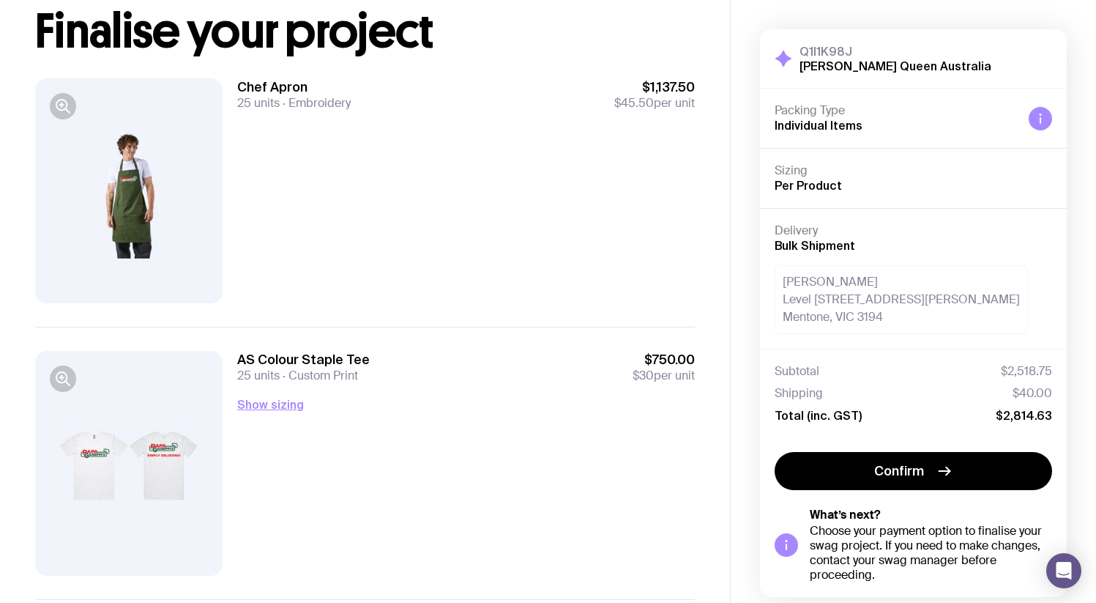
scroll to position [82, 0]
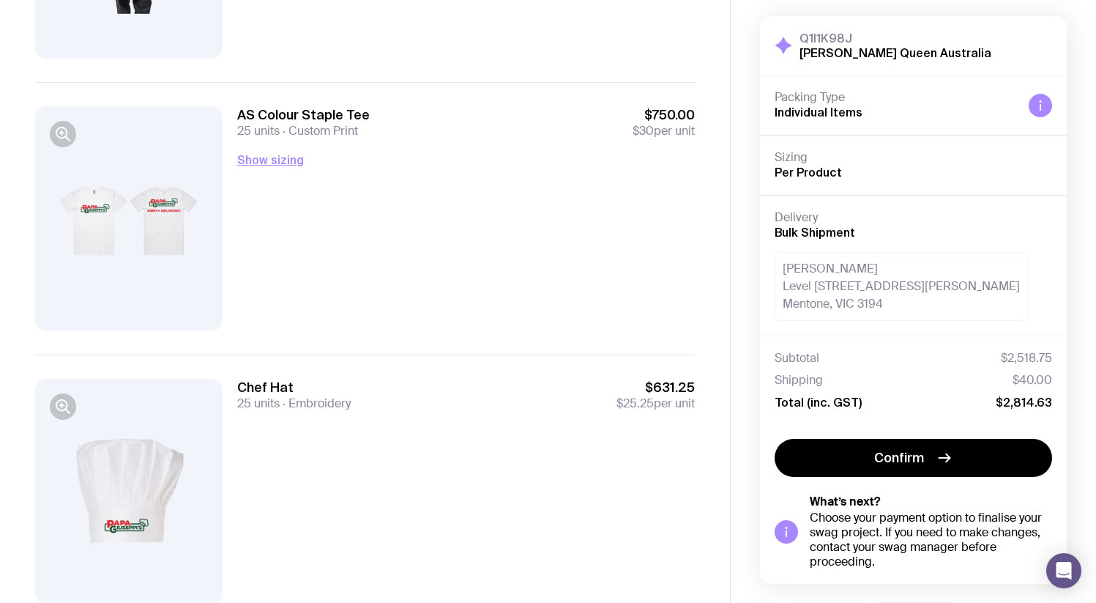
scroll to position [361, 0]
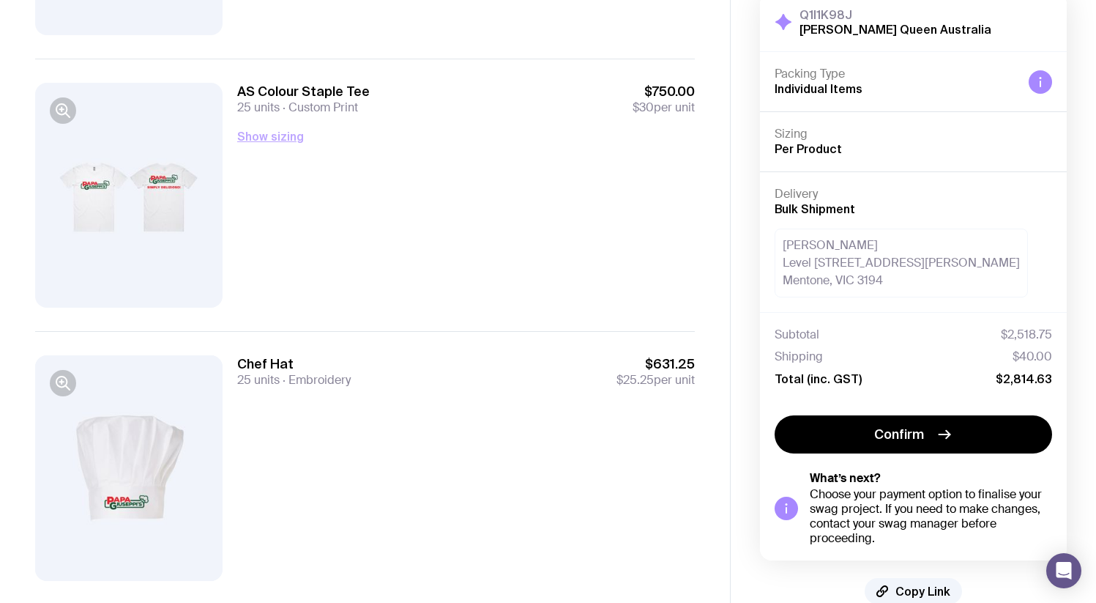
click at [244, 137] on button "Show sizing" at bounding box center [270, 136] width 67 height 18
click at [261, 139] on button "Hide sizing" at bounding box center [268, 136] width 62 height 18
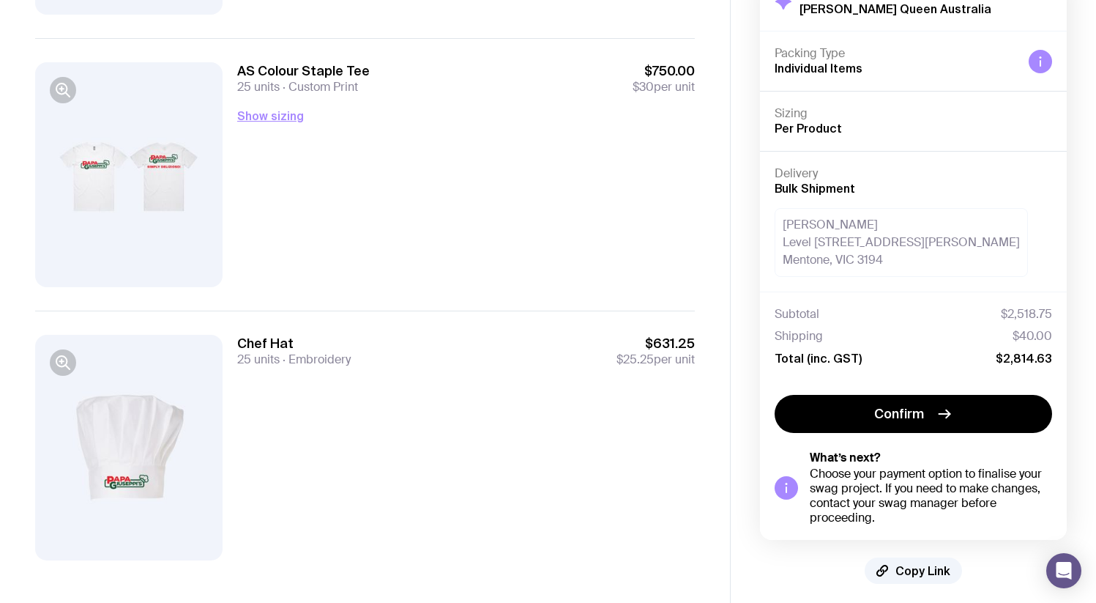
scroll to position [391, 0]
